Goal: Information Seeking & Learning: Learn about a topic

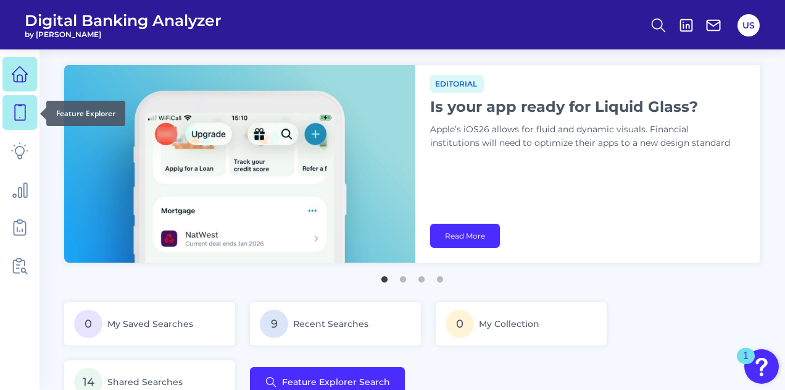
click at [7, 120] on link at bounding box center [19, 112] width 35 height 35
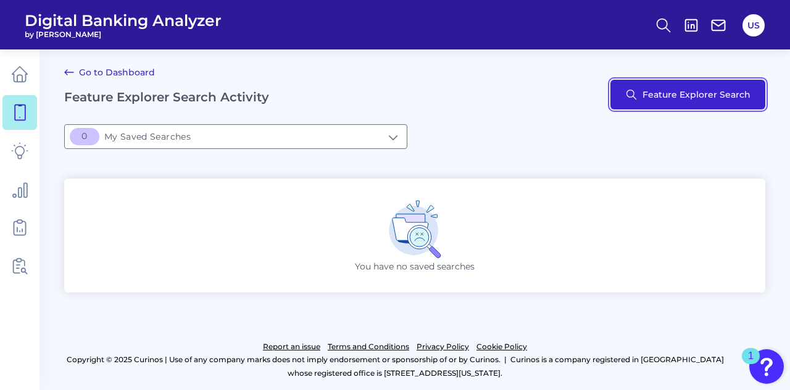
click at [660, 93] on button "Feature Explorer Search" at bounding box center [688, 95] width 155 height 30
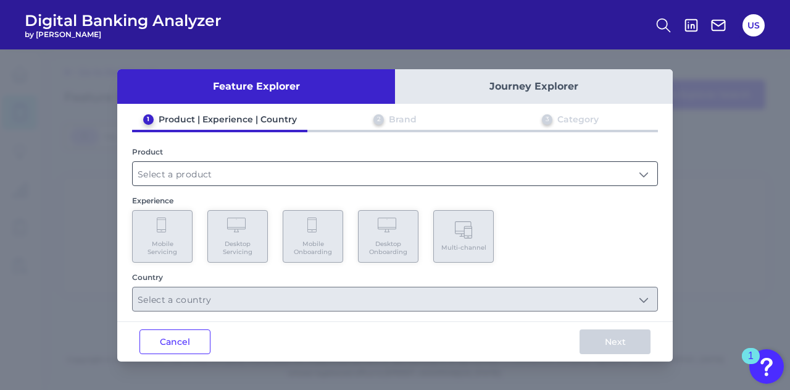
click at [227, 174] on input "text" at bounding box center [395, 173] width 525 height 23
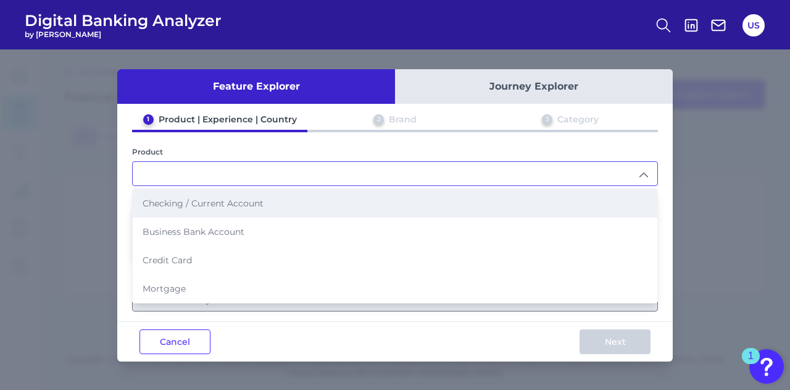
click at [219, 205] on span "Checking / Current Account" at bounding box center [203, 203] width 121 height 11
type input "Checking / Current Account"
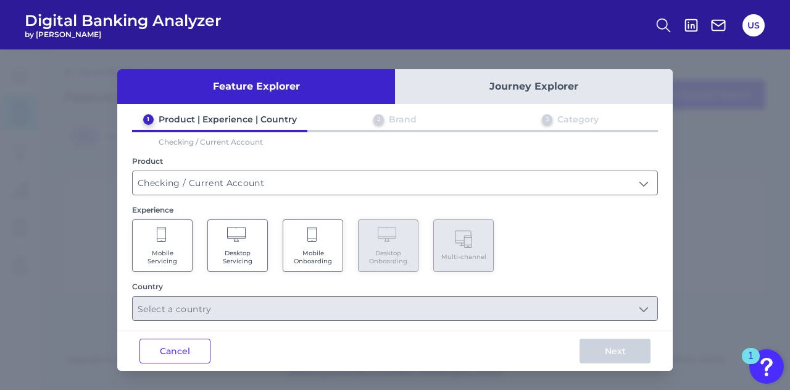
click at [167, 233] on icon at bounding box center [162, 235] width 11 height 17
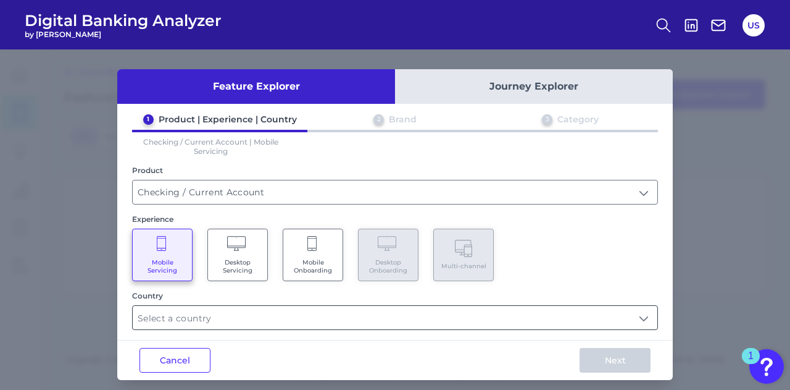
scroll to position [6, 0]
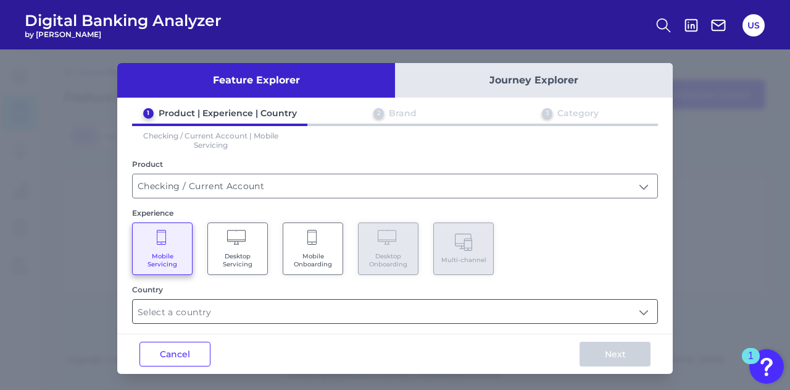
click at [311, 314] on input "text" at bounding box center [395, 310] width 525 height 23
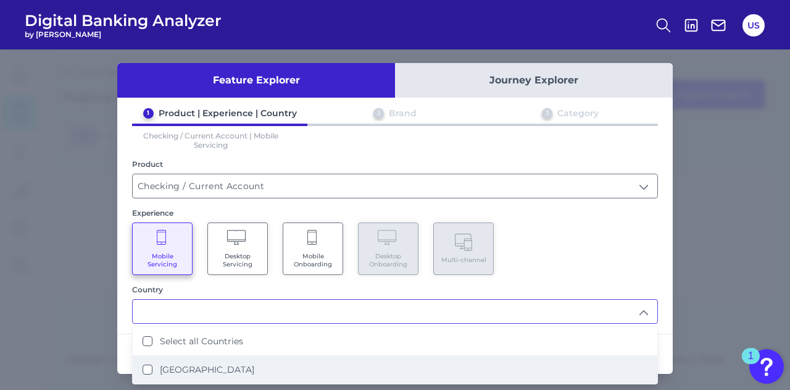
click at [310, 359] on li "[GEOGRAPHIC_DATA]" at bounding box center [395, 369] width 525 height 28
type input "Select all Countries"
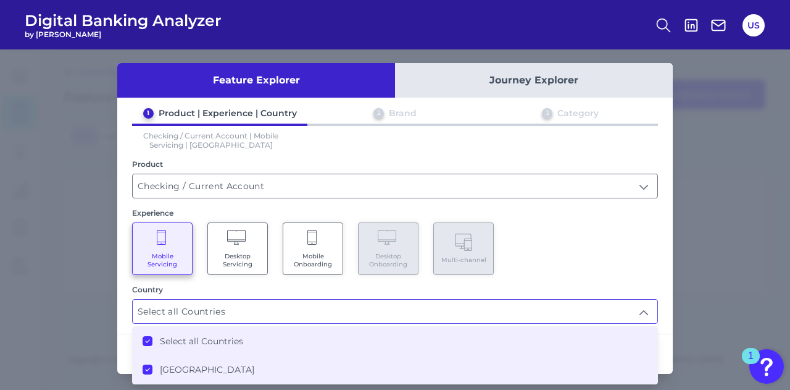
click at [599, 274] on div "1 Product | Experience | Country 2 Brand 3 Category Checking / Current Account …" at bounding box center [395, 215] width 556 height 216
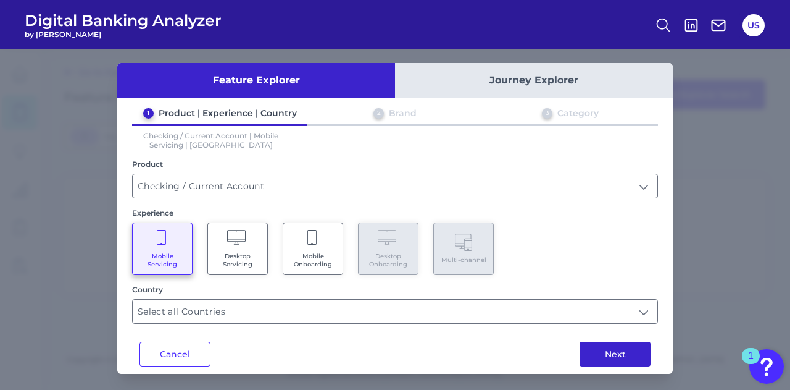
click at [642, 354] on button "Next" at bounding box center [615, 353] width 71 height 25
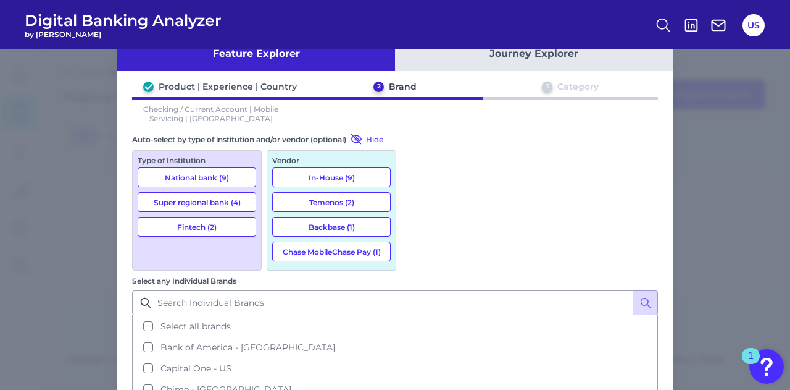
scroll to position [32, 0]
click at [225, 174] on button "National bank (9)" at bounding box center [197, 178] width 119 height 20
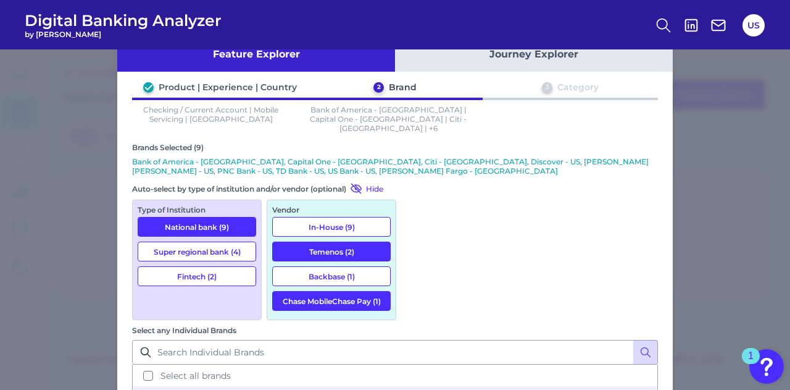
scroll to position [96, 0]
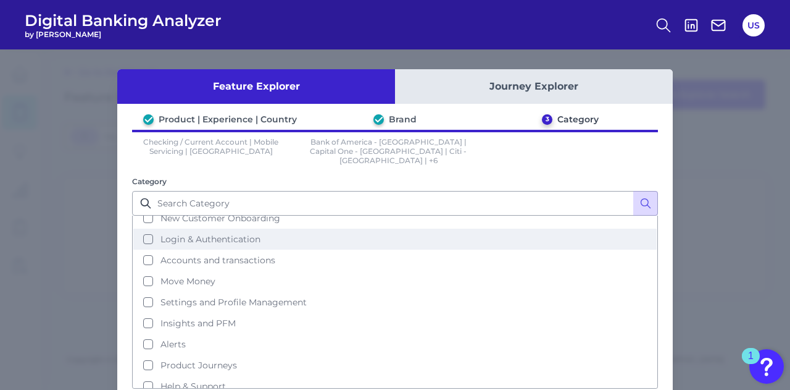
scroll to position [57, 0]
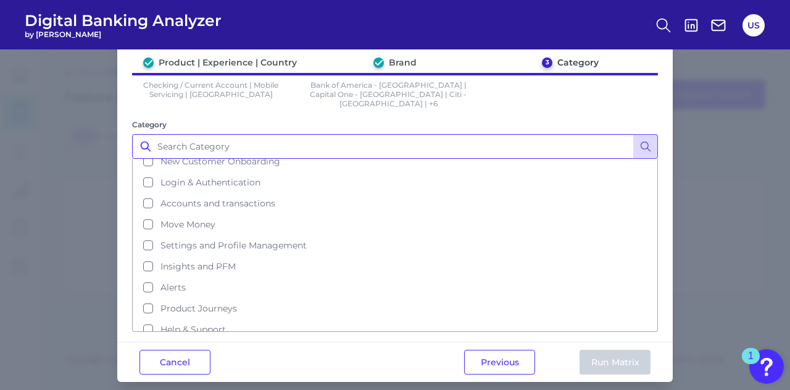
drag, startPoint x: 354, startPoint y: 154, endPoint x: 279, endPoint y: 148, distance: 75.0
click at [279, 148] on input "Category" at bounding box center [395, 146] width 526 height 25
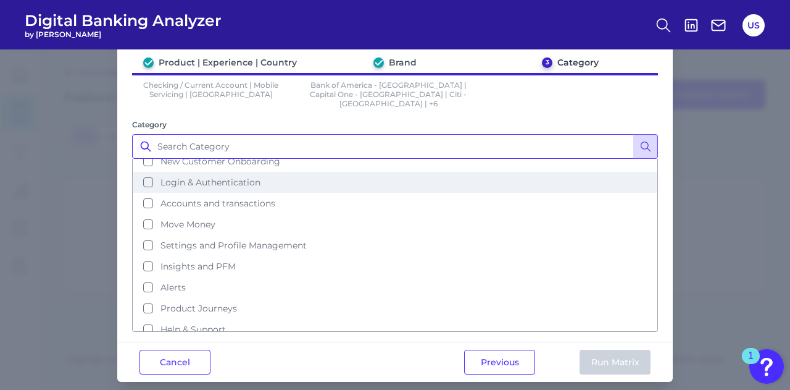
scroll to position [0, 0]
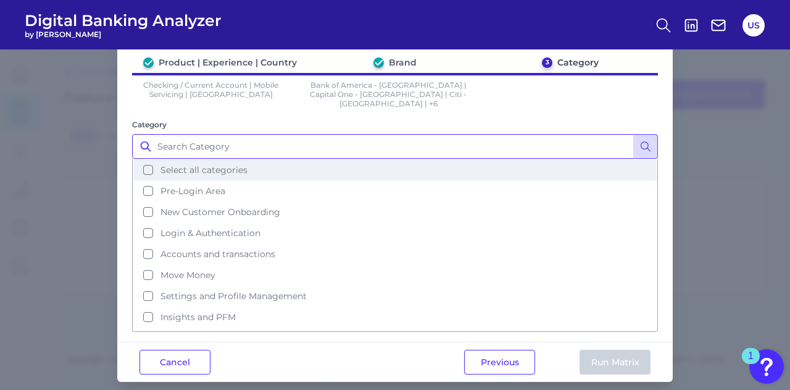
click at [256, 160] on button "Select all categories" at bounding box center [395, 169] width 524 height 21
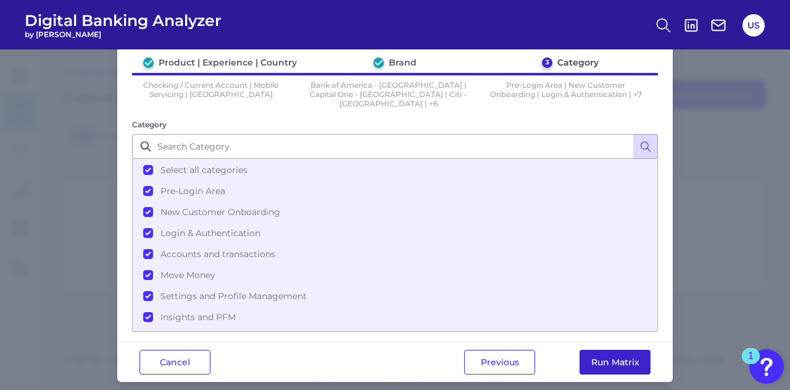
click at [601, 350] on button "Run Matrix" at bounding box center [615, 362] width 71 height 25
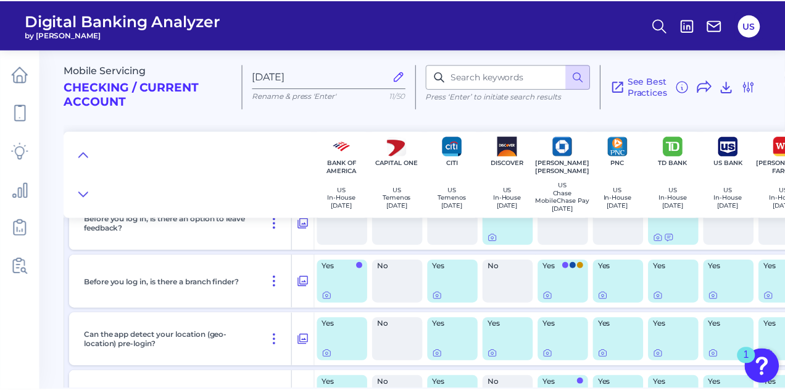
scroll to position [1206, 0]
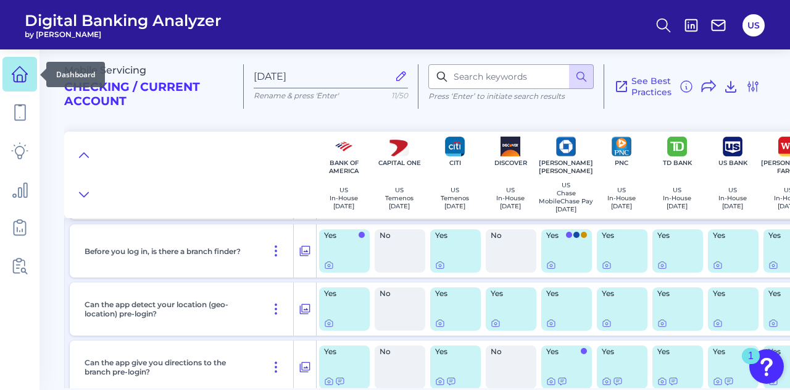
click at [19, 71] on icon at bounding box center [19, 73] width 17 height 17
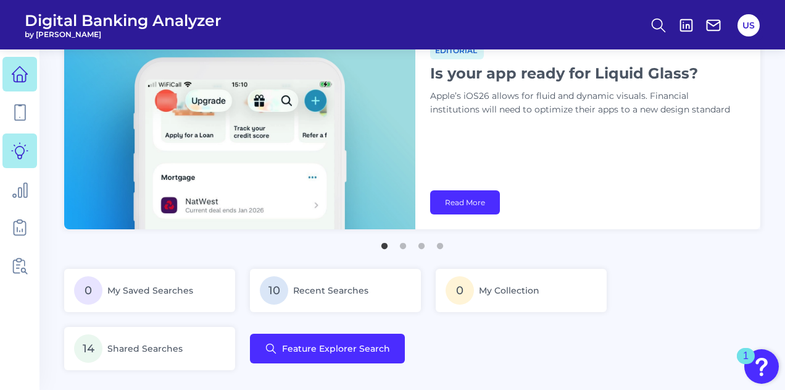
scroll to position [35, 0]
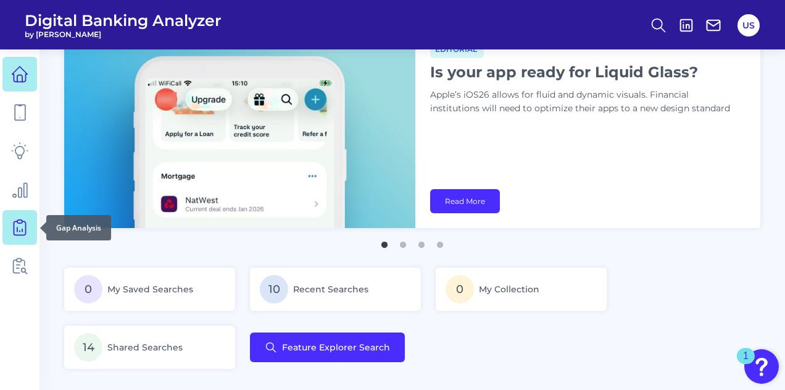
click at [16, 228] on icon at bounding box center [19, 227] width 17 height 17
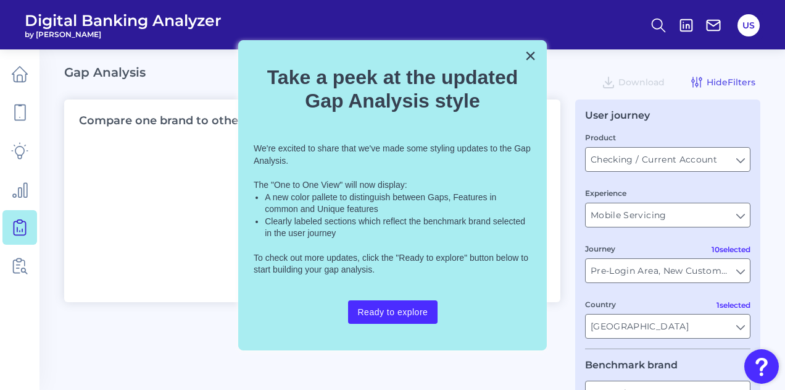
type input "All Journeys"
type input "All Countries"
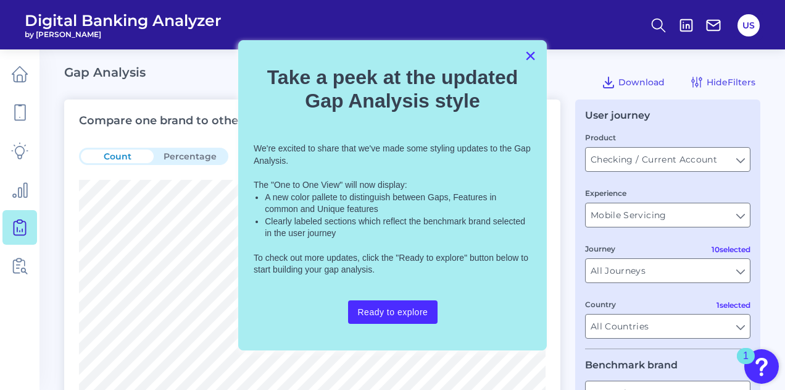
click at [530, 57] on button "×" at bounding box center [531, 56] width 12 height 20
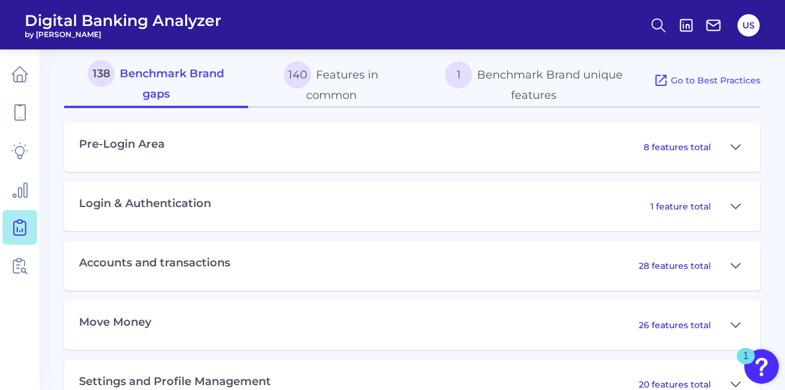
scroll to position [555, 0]
click at [746, 146] on div "Pre-Login Area 8 features total" at bounding box center [412, 148] width 697 height 49
click at [733, 150] on icon at bounding box center [736, 148] width 9 height 4
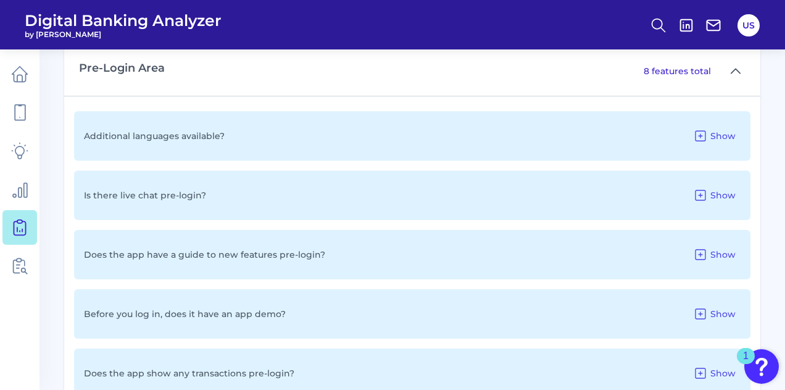
scroll to position [631, 0]
click at [719, 137] on span "Show" at bounding box center [723, 136] width 25 height 11
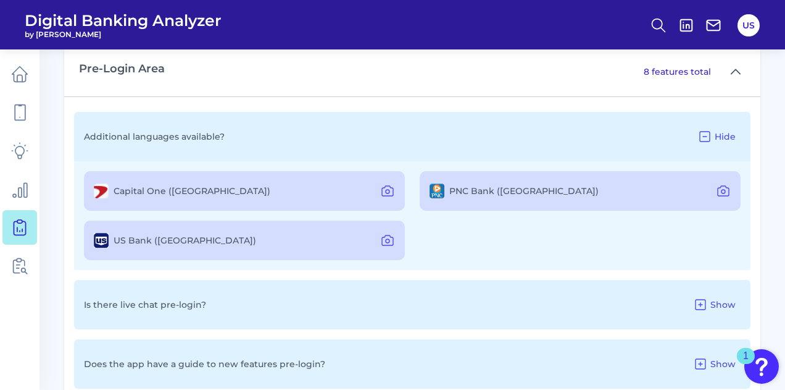
click at [719, 137] on span "Hide" at bounding box center [725, 136] width 21 height 11
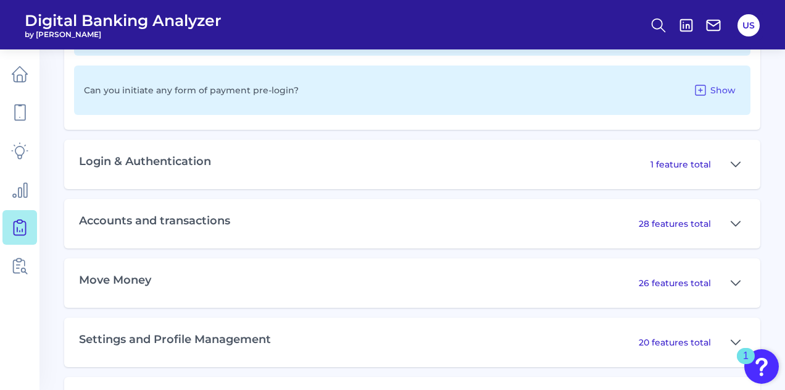
scroll to position [1092, 0]
